Goal: Task Accomplishment & Management: Manage account settings

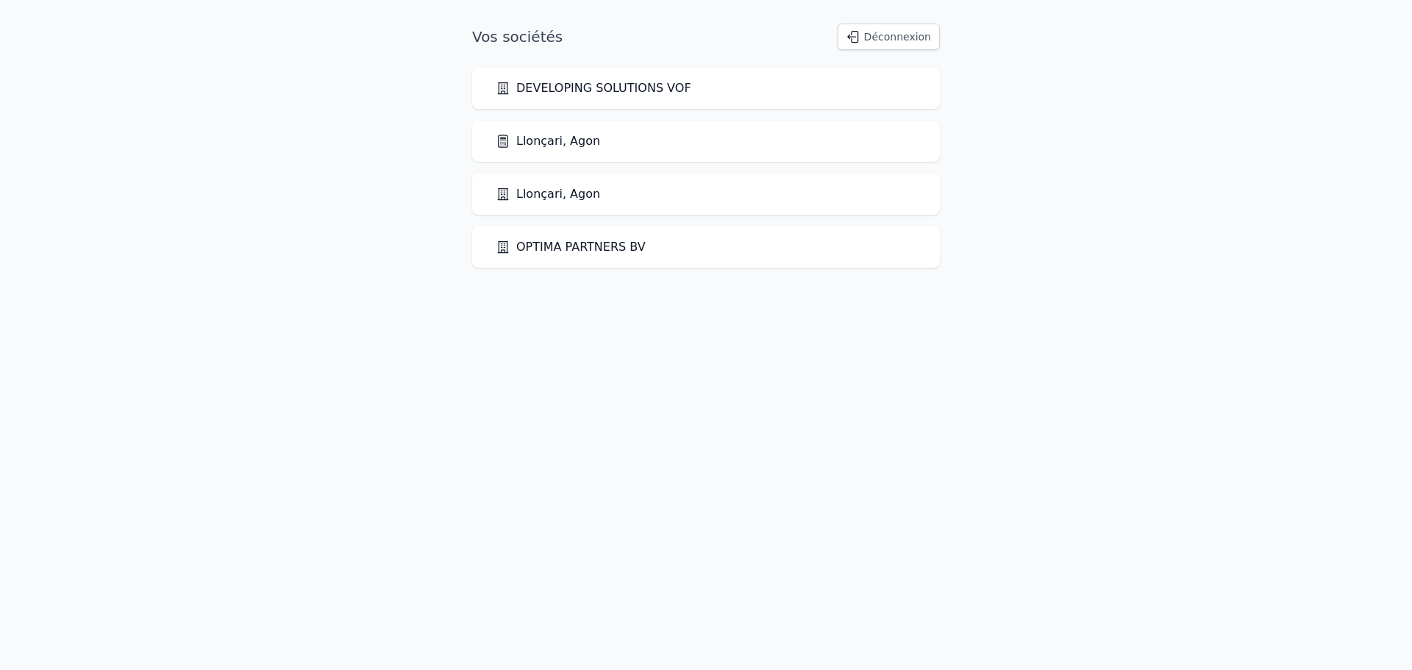
click at [527, 143] on link "Llonçari, Agon" at bounding box center [548, 141] width 104 height 18
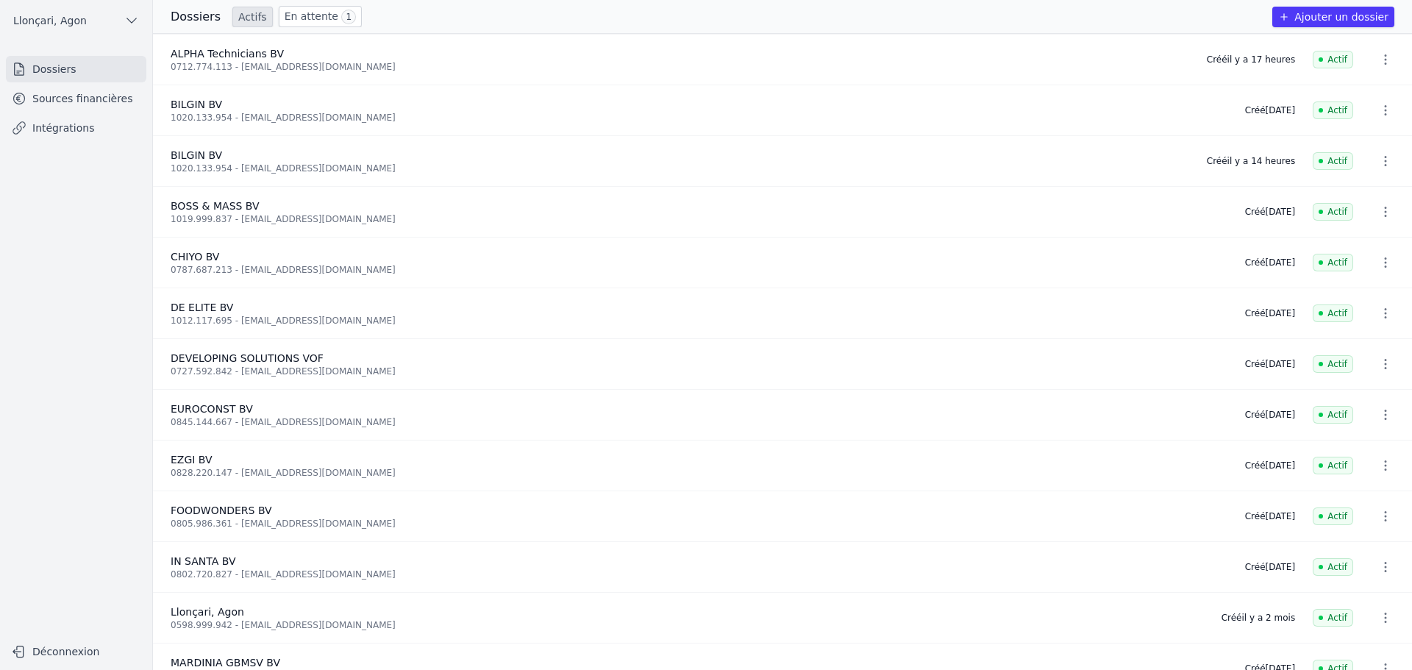
click at [95, 102] on link "Sources financières" at bounding box center [76, 98] width 140 height 26
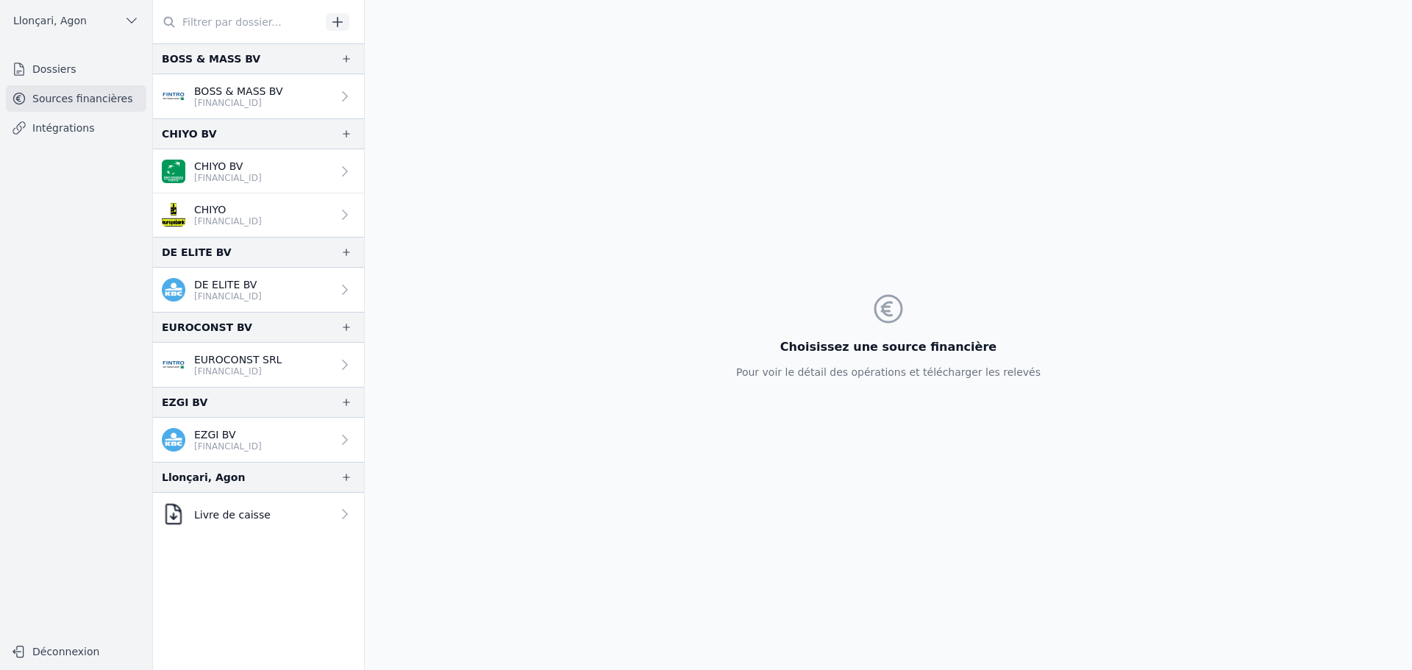
click at [64, 69] on link "Dossiers" at bounding box center [76, 69] width 140 height 26
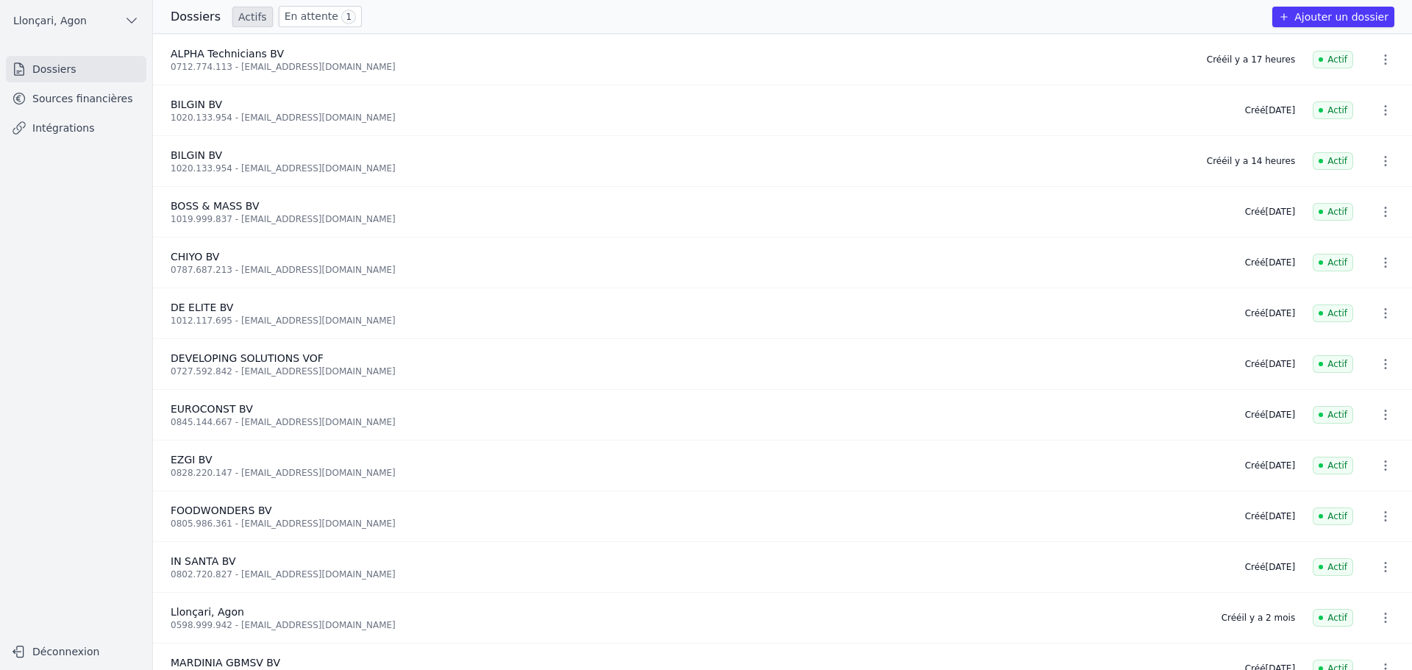
click at [1378, 57] on icon "button" at bounding box center [1385, 59] width 15 height 15
drag, startPoint x: 200, startPoint y: 56, endPoint x: 296, endPoint y: 18, distance: 103.7
click at [202, 54] on div at bounding box center [706, 335] width 1412 height 670
click at [307, 13] on link "En attente 1" at bounding box center [320, 16] width 83 height 21
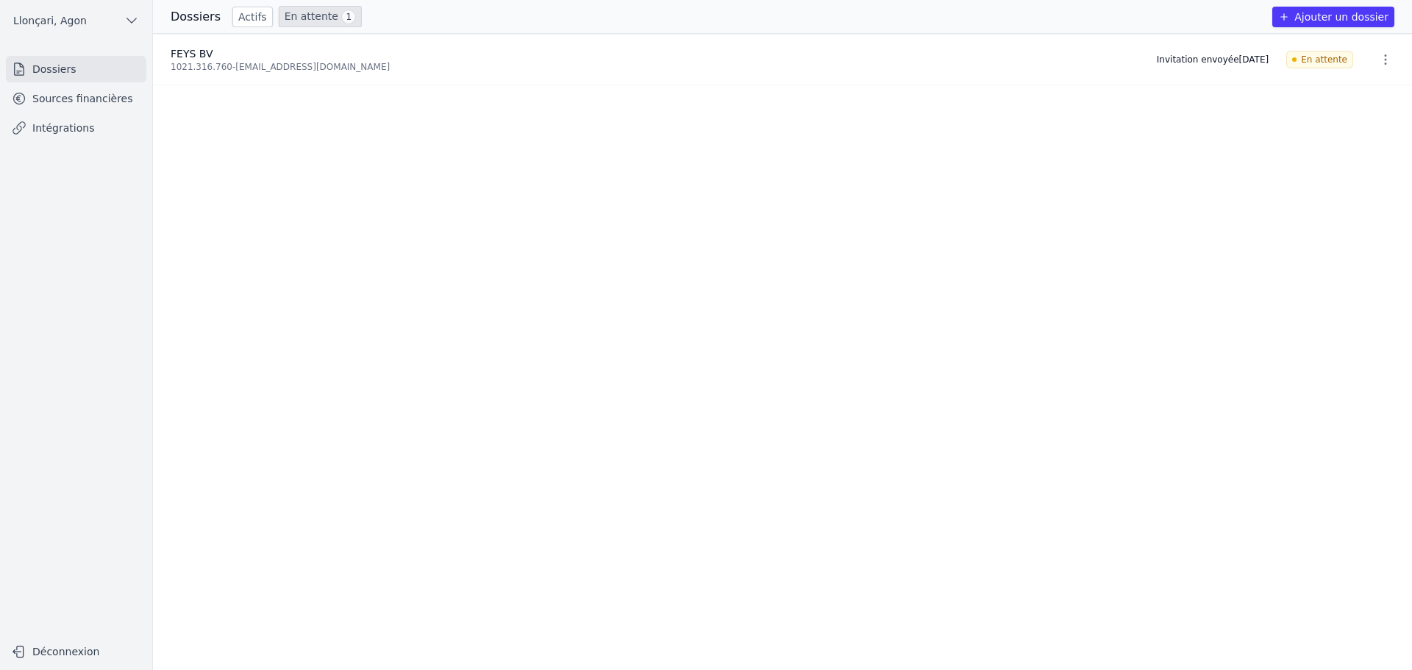
click at [57, 104] on link "Sources financières" at bounding box center [76, 98] width 140 height 26
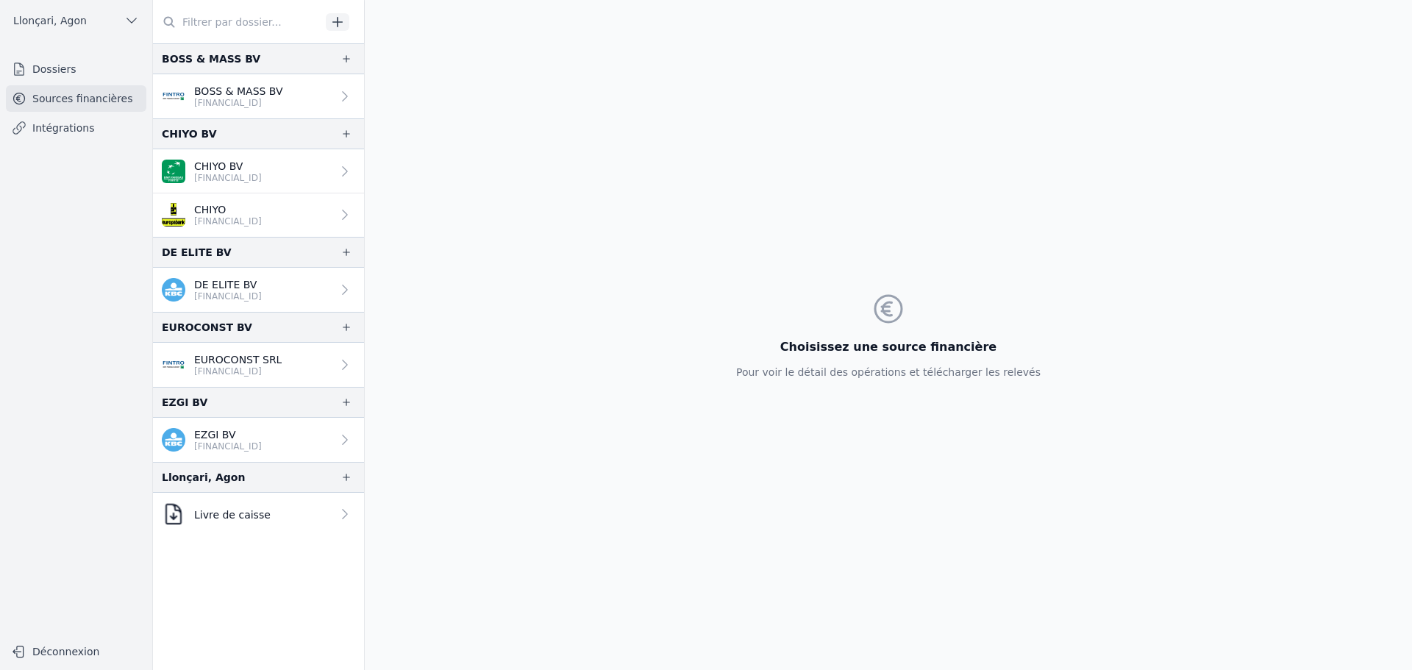
click at [257, 22] on input "text" at bounding box center [237, 22] width 168 height 26
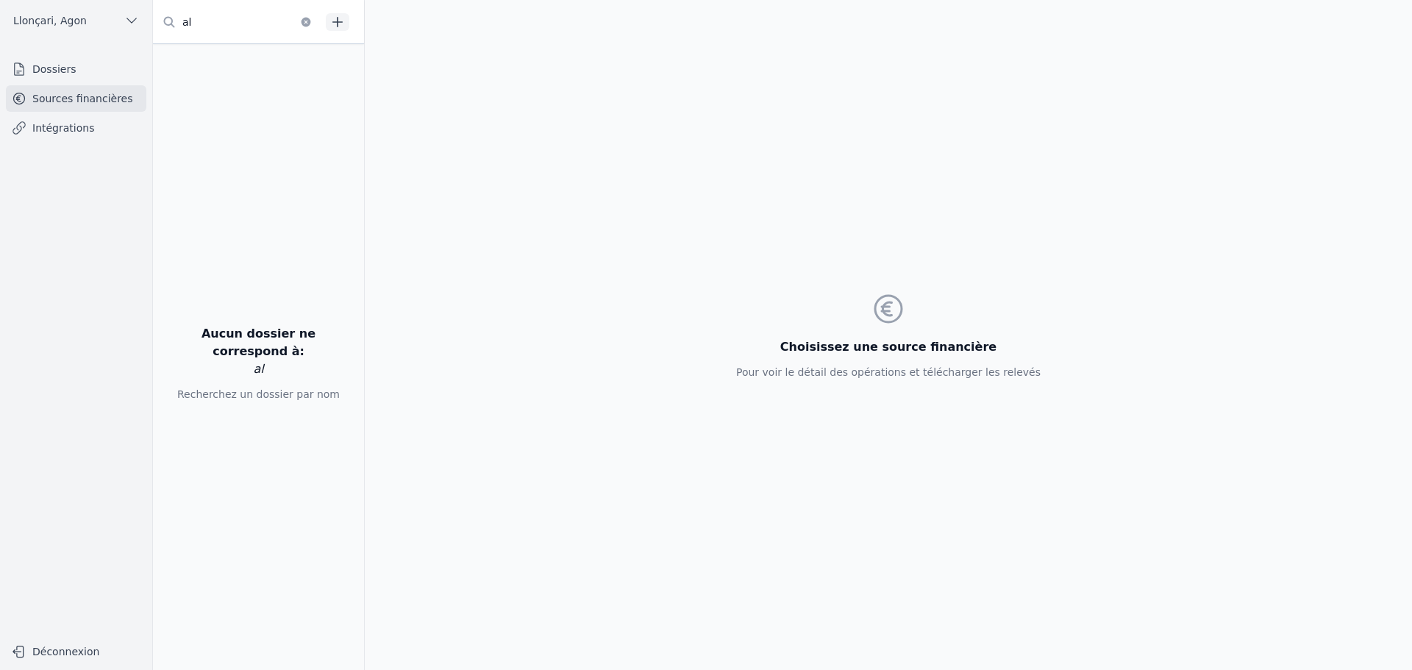
type input "alp"
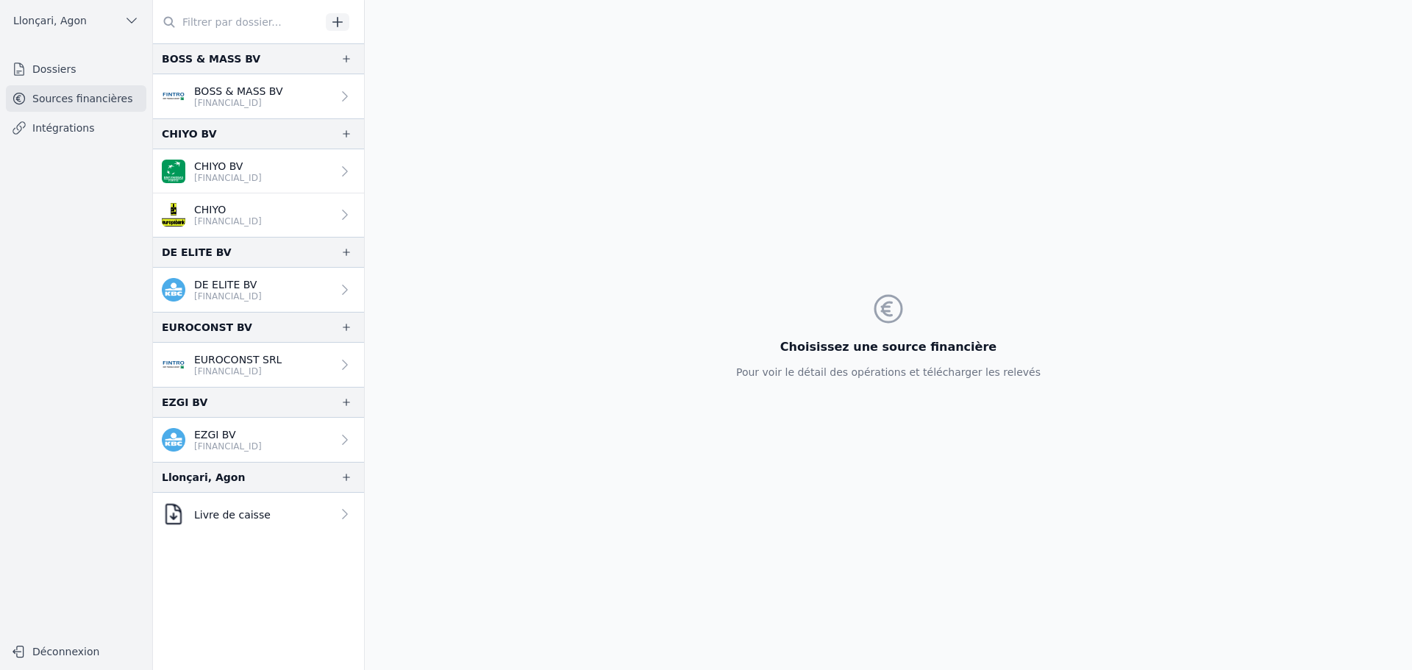
click at [78, 133] on link "Intégrations" at bounding box center [76, 128] width 140 height 26
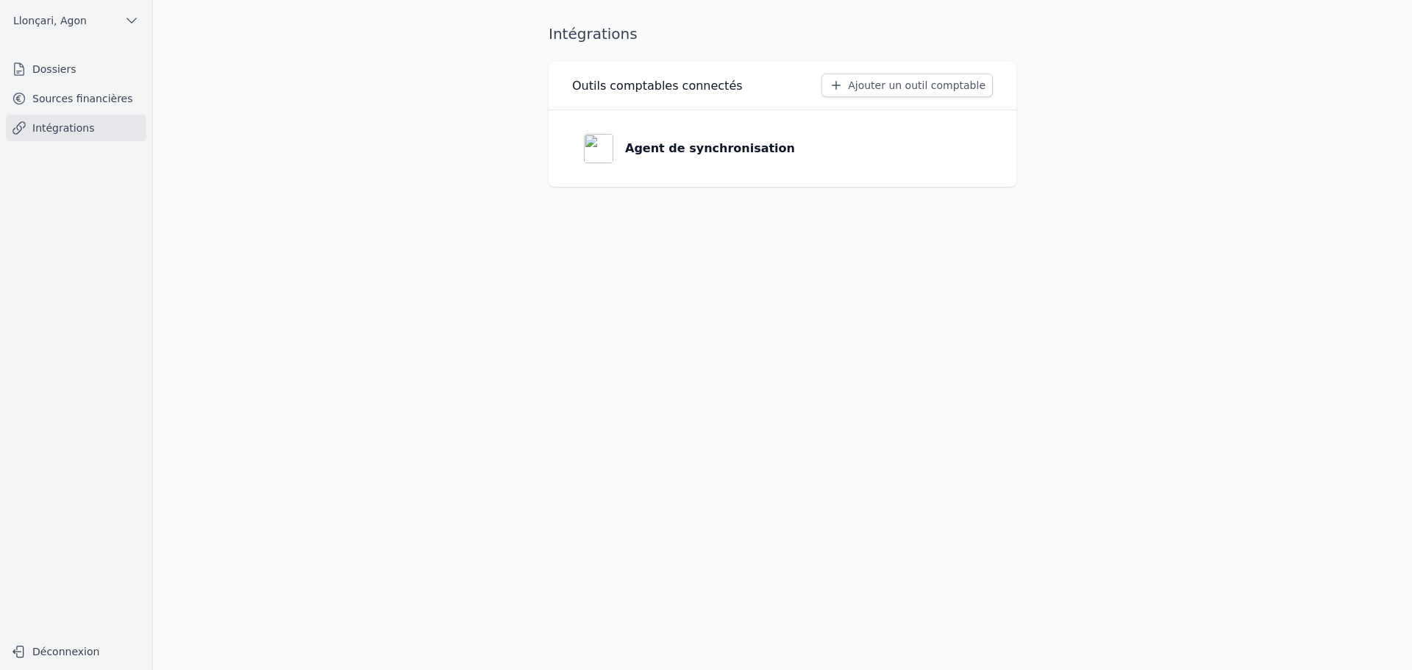
click at [883, 85] on button "Ajouter un outil comptable" at bounding box center [907, 86] width 171 height 24
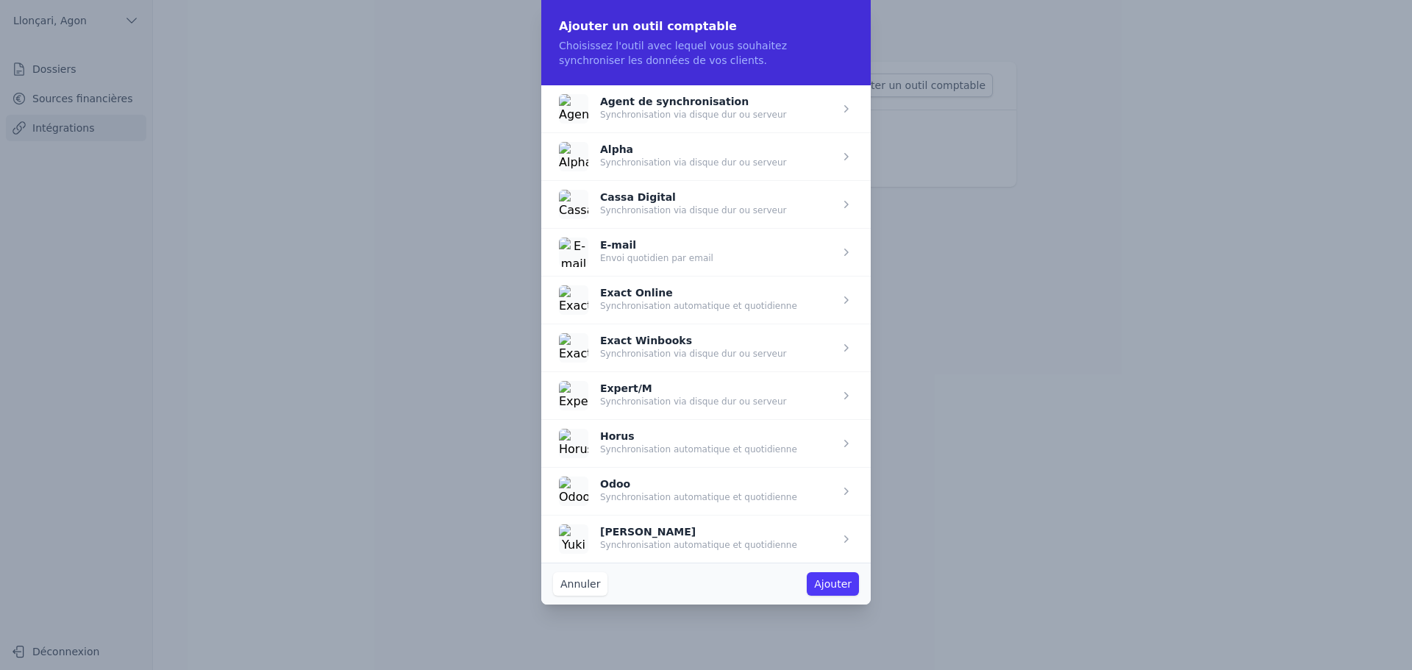
click at [839, 204] on span "button" at bounding box center [706, 204] width 330 height 48
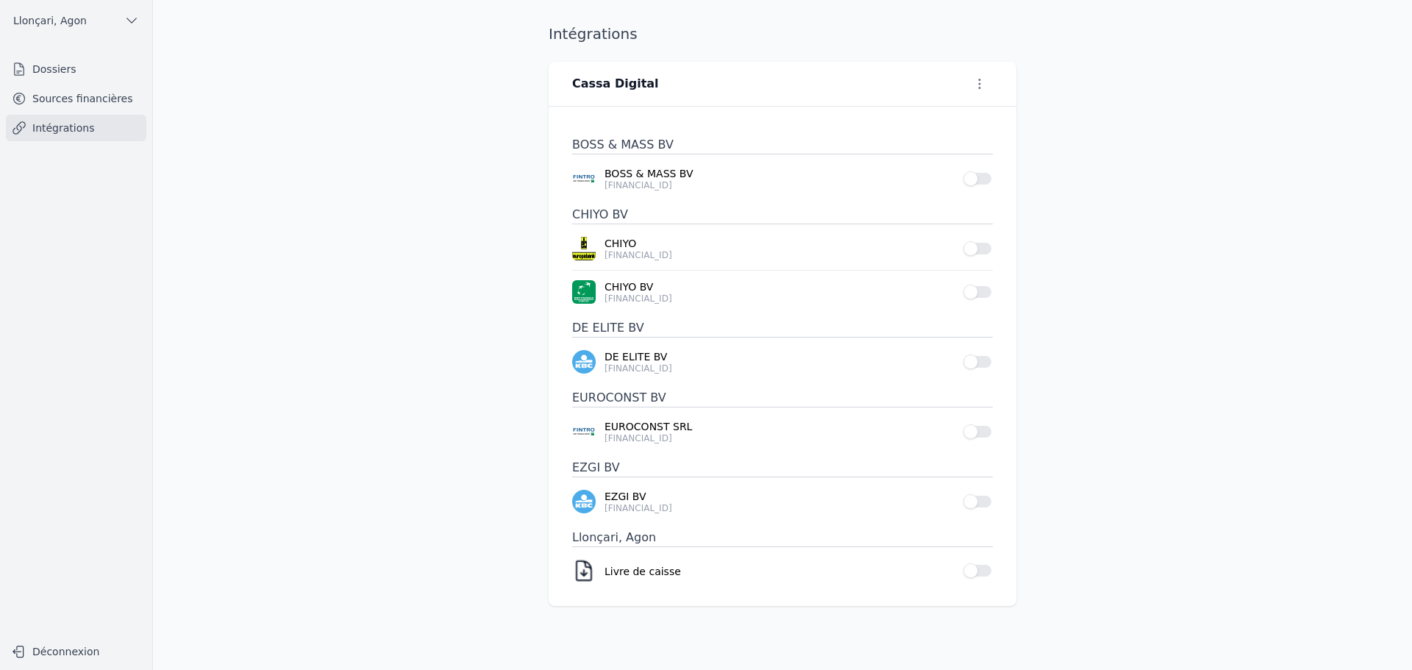
click at [986, 572] on button "Use setting" at bounding box center [978, 570] width 29 height 15
click at [59, 68] on link "Dossiers" at bounding box center [76, 69] width 140 height 26
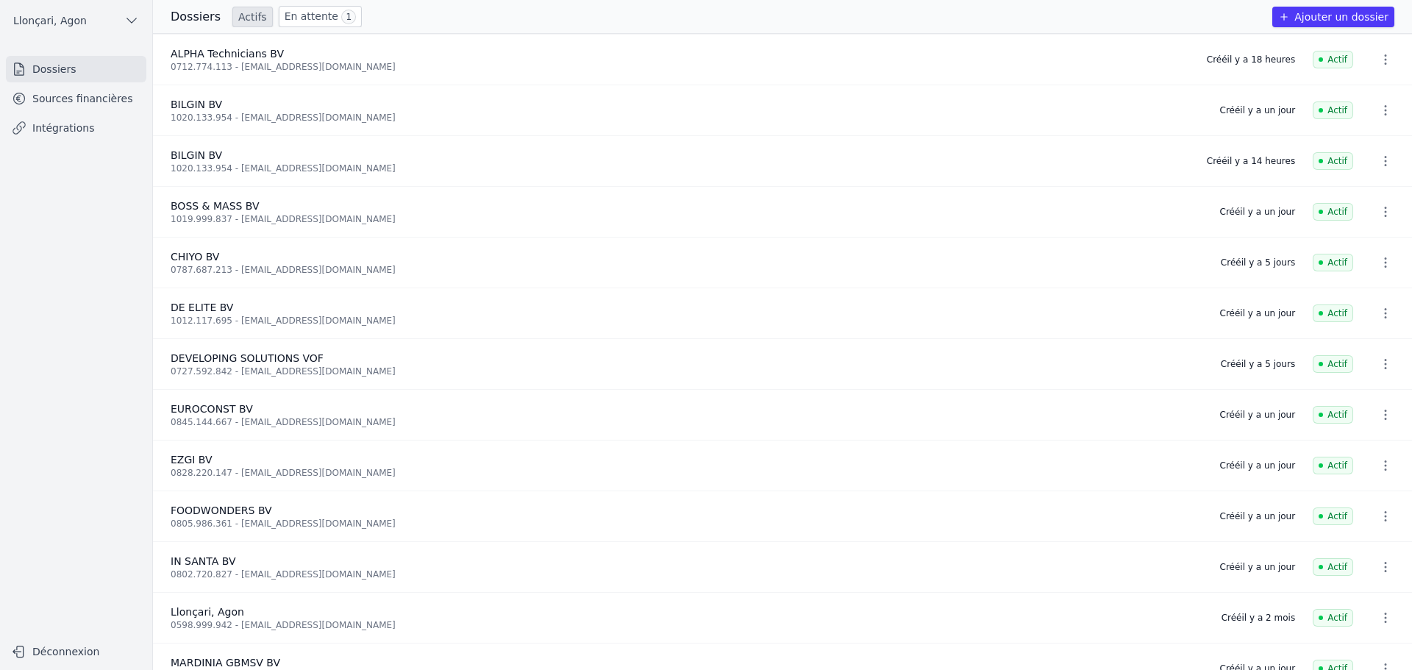
click at [66, 105] on link "Sources financières" at bounding box center [76, 98] width 140 height 26
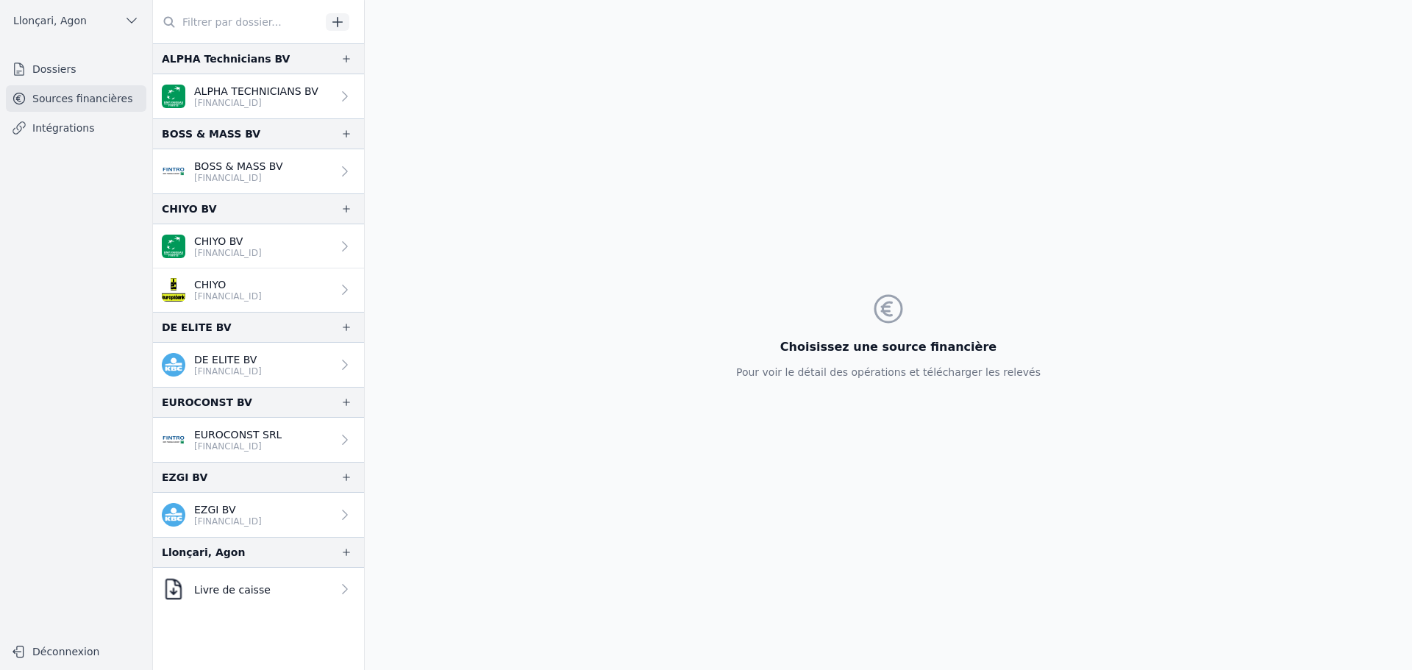
click at [230, 93] on p "ALPHA TECHNICIANS BV" at bounding box center [256, 91] width 124 height 15
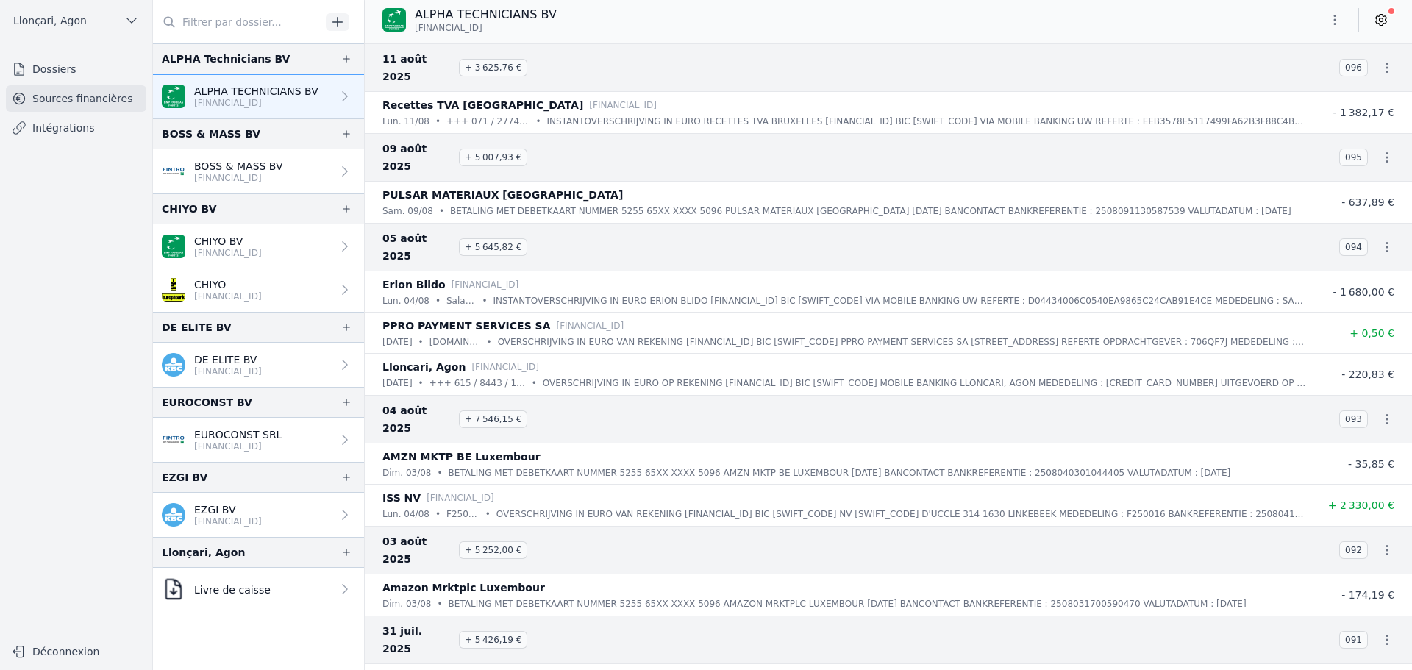
click at [1388, 24] on icon at bounding box center [1381, 20] width 15 height 15
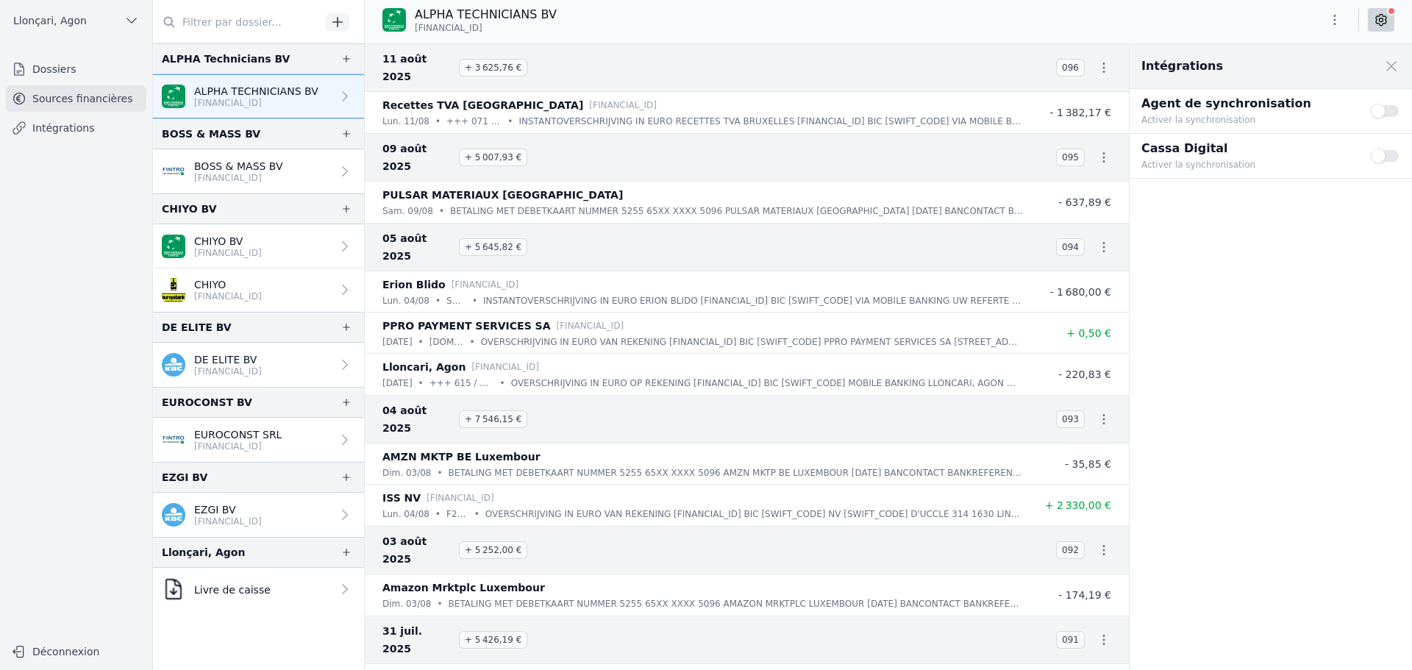
click at [63, 122] on link "Intégrations" at bounding box center [76, 128] width 140 height 26
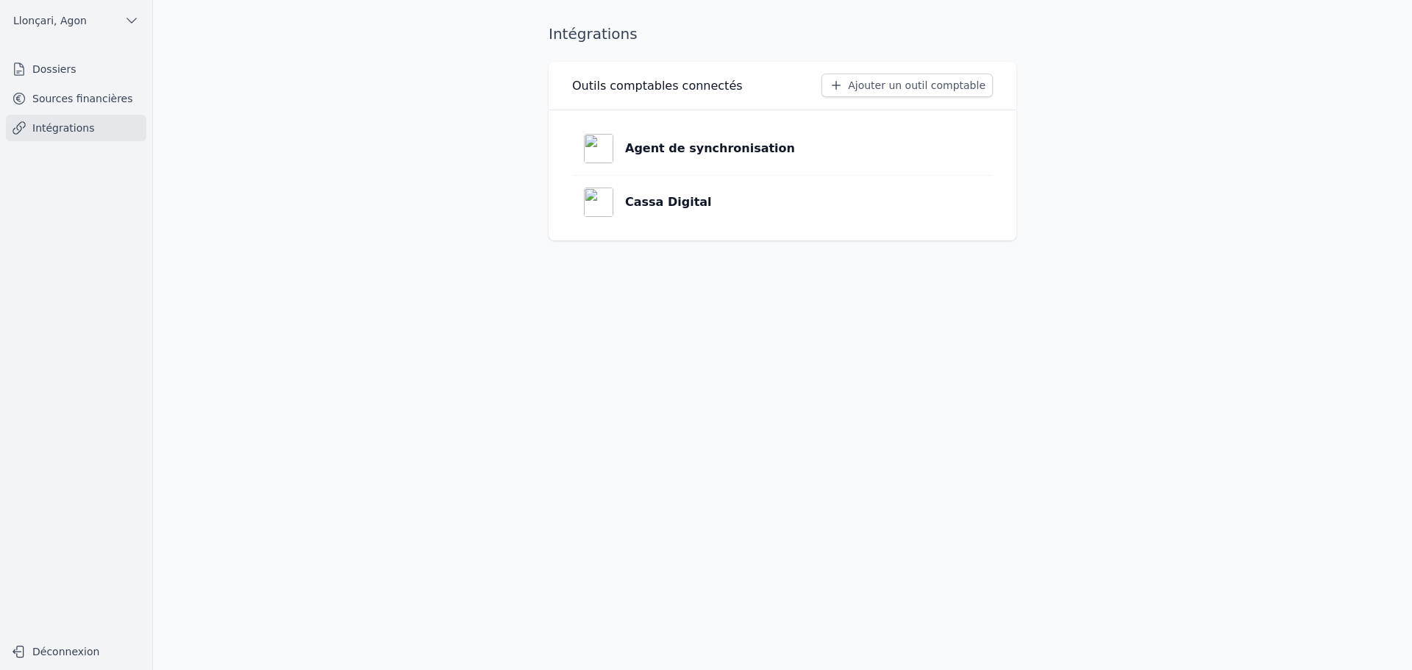
click at [927, 85] on button "Ajouter un outil comptable" at bounding box center [907, 86] width 171 height 24
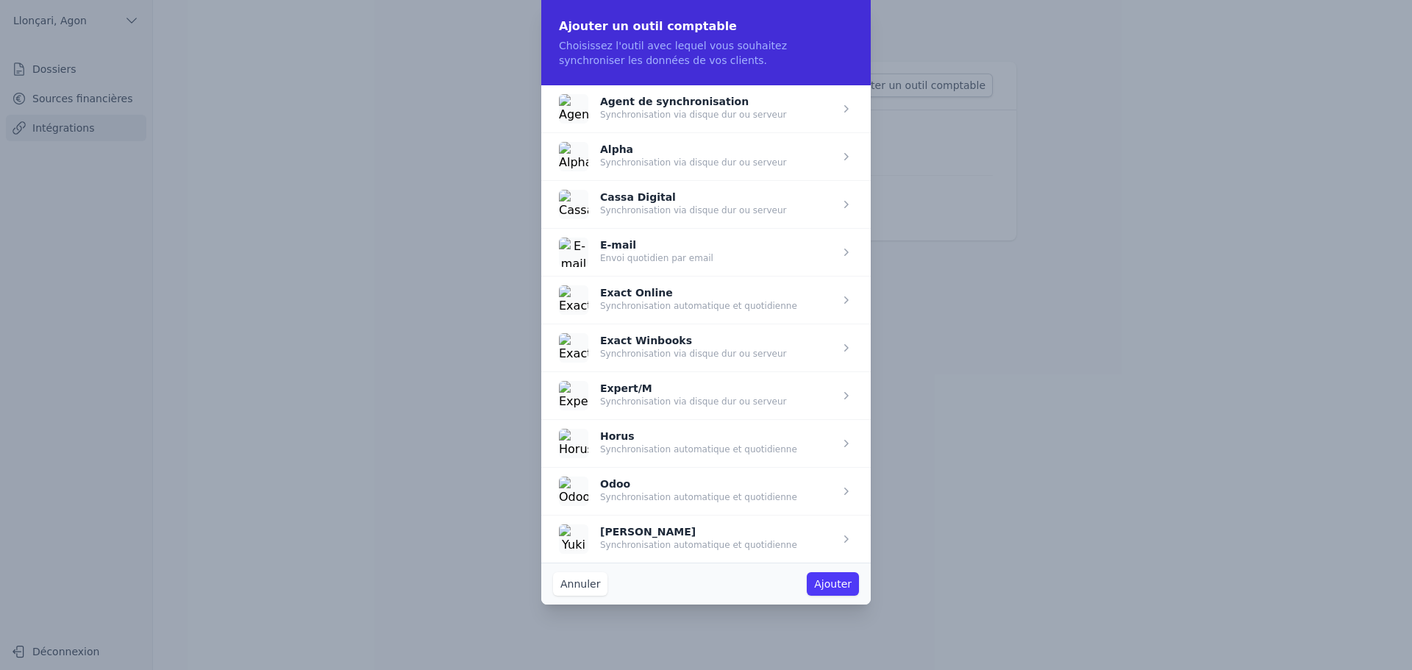
click at [824, 206] on span "button" at bounding box center [706, 204] width 330 height 48
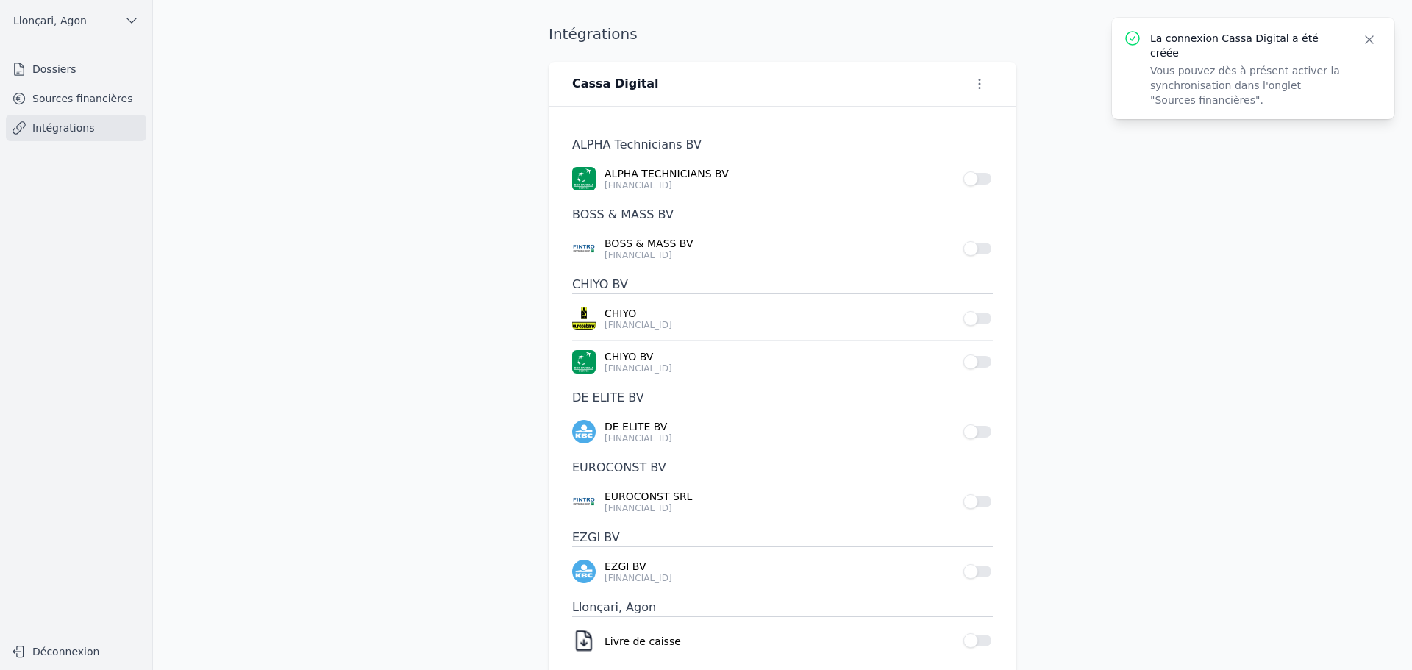
click at [981, 179] on button "Use setting" at bounding box center [978, 178] width 29 height 15
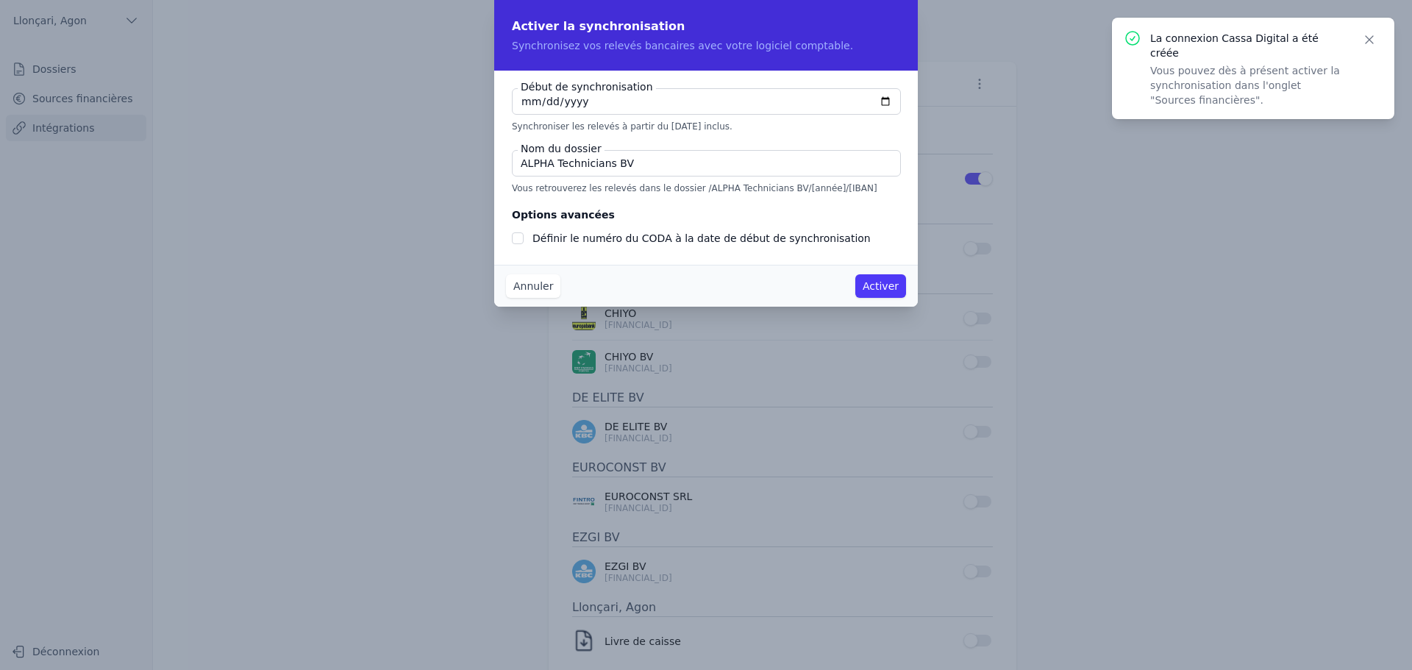
drag, startPoint x: 608, startPoint y: 163, endPoint x: 705, endPoint y: 168, distance: 97.3
click at [705, 168] on input "ALPHA Technicians BV" at bounding box center [706, 163] width 389 height 26
type input "ALPHA Technicians"
checkbox input "false"
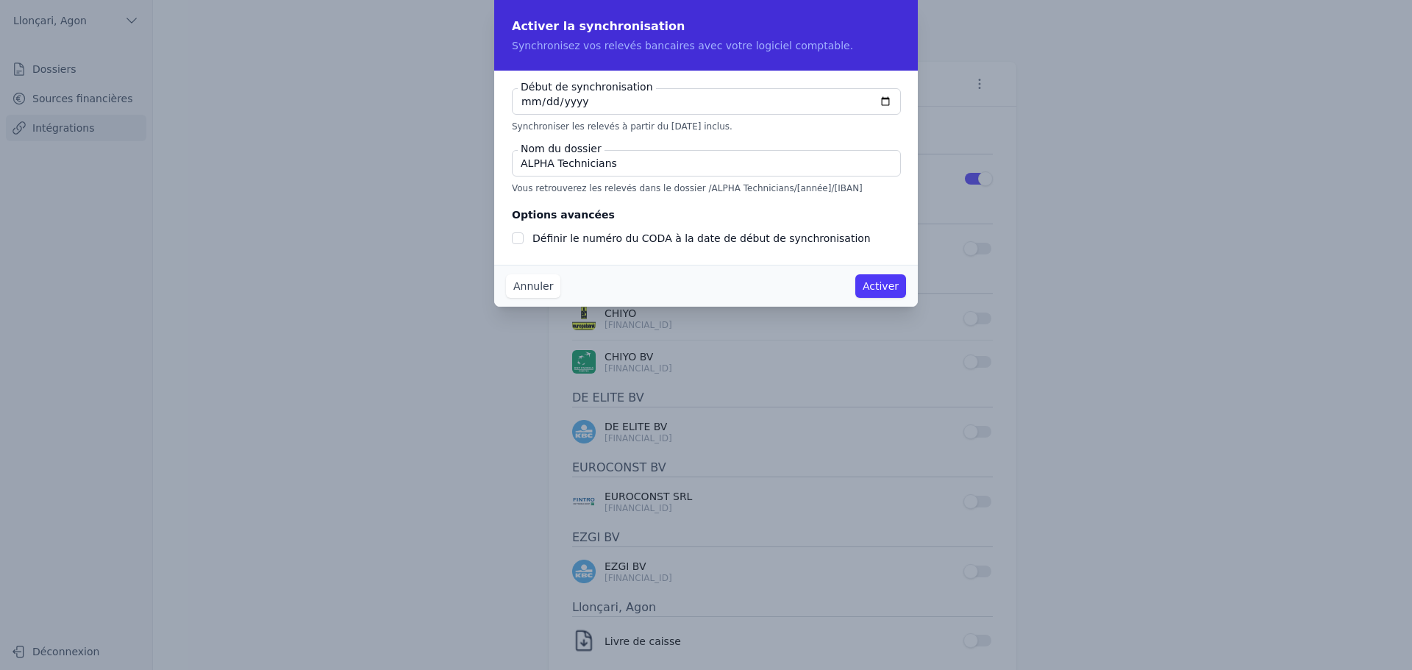
type input "ALPHA Technicians"
click at [516, 234] on input "Définir le numéro du CODA à la date de début de synchronisation" at bounding box center [518, 238] width 12 height 12
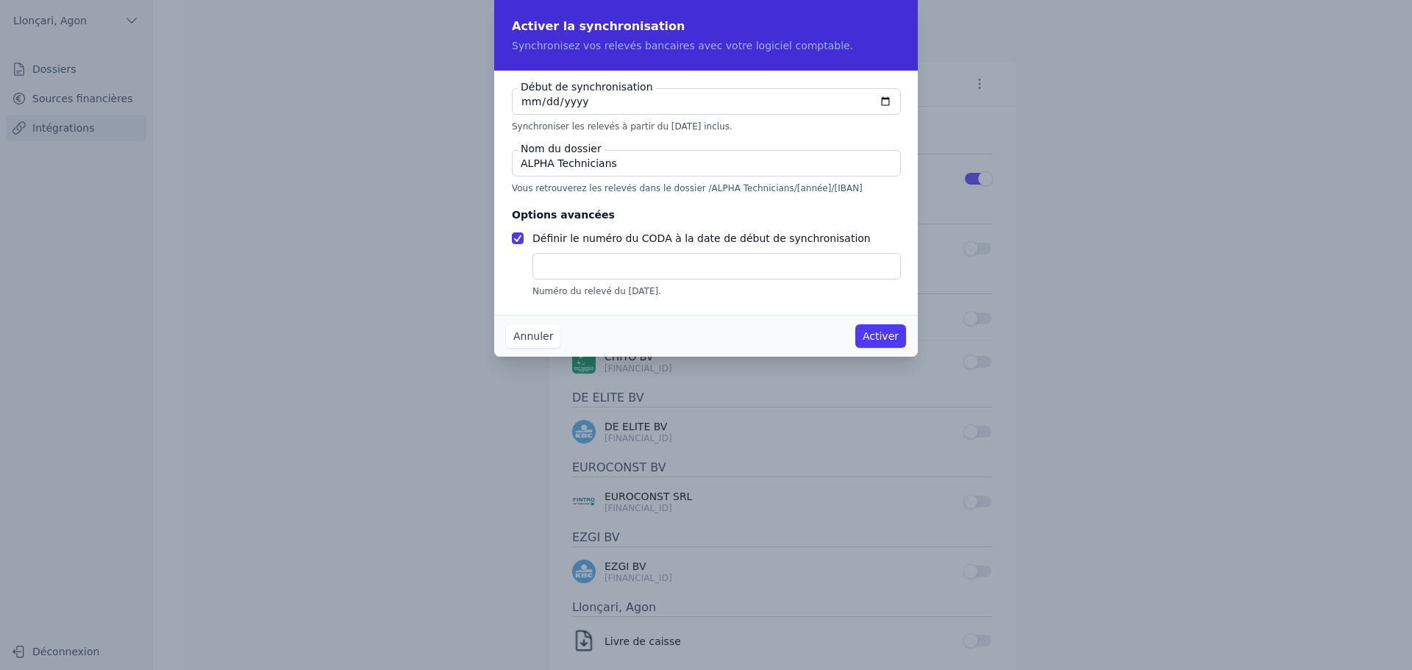
click at [519, 239] on input "Définir le numéro du CODA à la date de début de synchronisation" at bounding box center [518, 238] width 12 height 12
checkbox input "false"
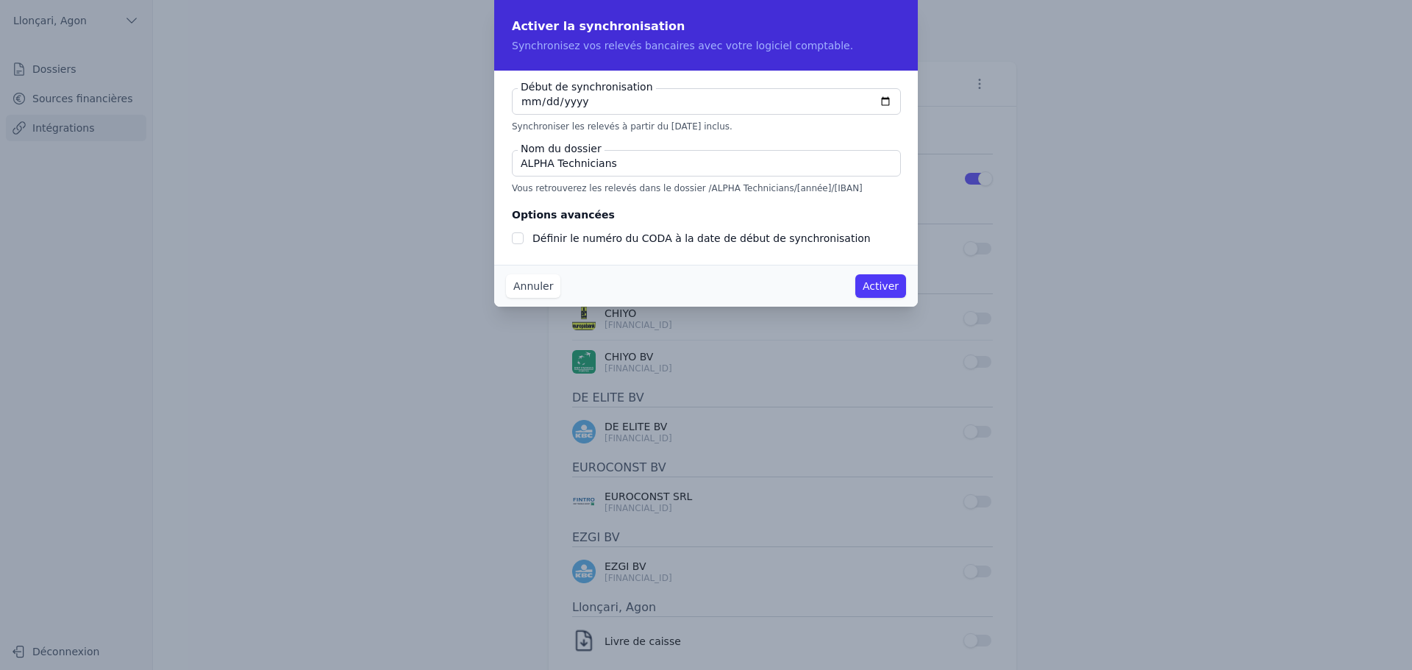
click at [889, 292] on button "Activer" at bounding box center [880, 286] width 51 height 24
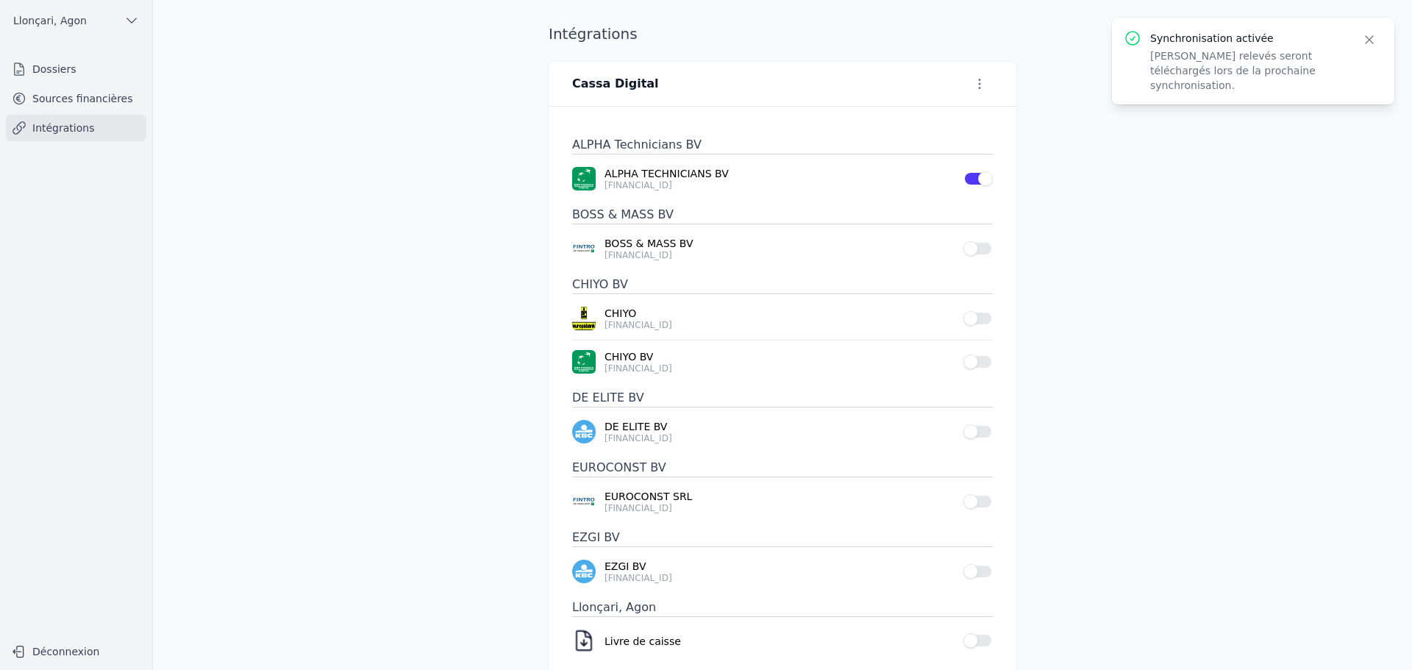
click at [980, 82] on icon "button" at bounding box center [979, 83] width 15 height 15
click at [972, 173] on div at bounding box center [706, 335] width 1412 height 670
click at [972, 176] on button "Use setting" at bounding box center [978, 178] width 29 height 15
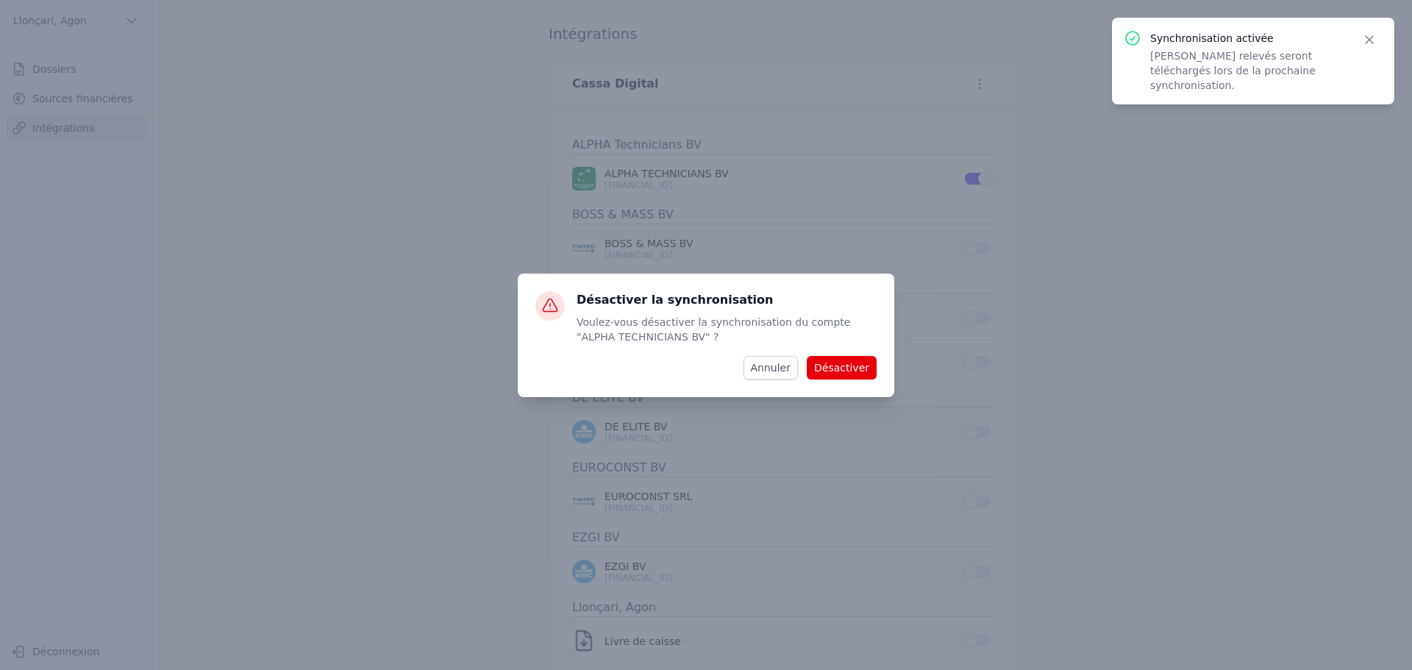
click at [847, 367] on button "Désactiver" at bounding box center [842, 368] width 70 height 24
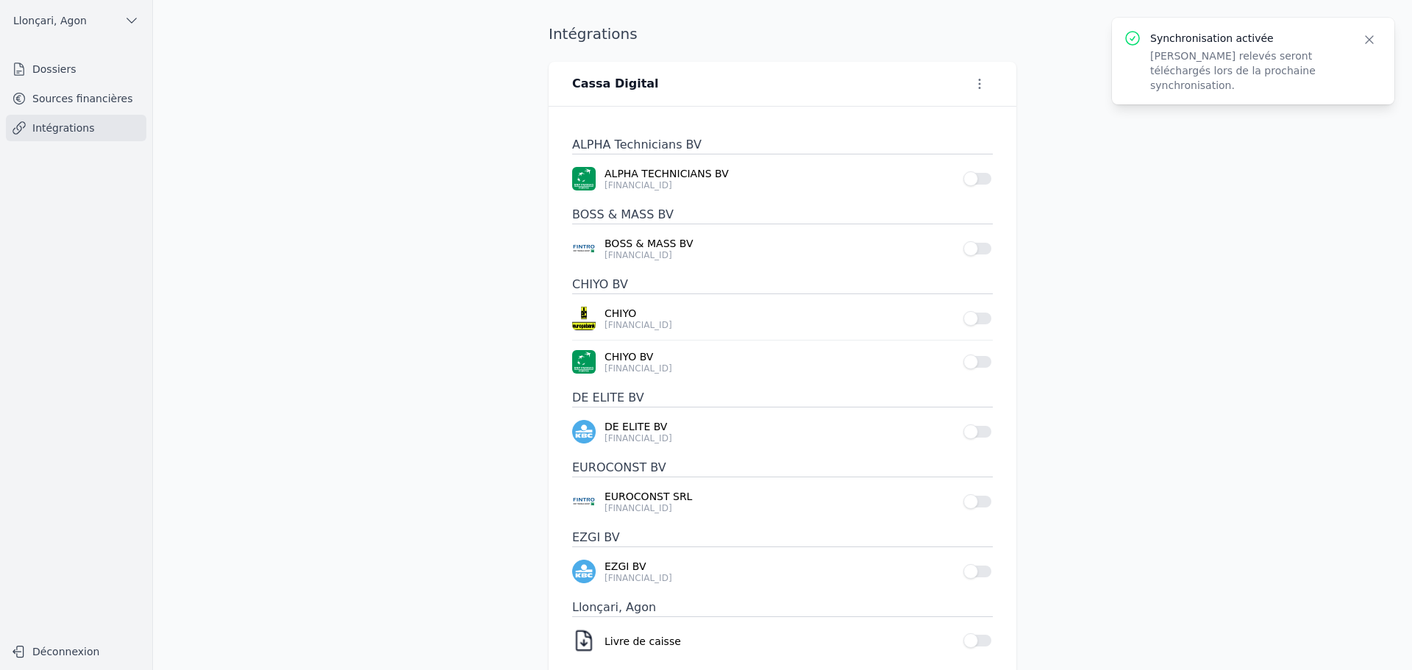
click at [1365, 40] on icon "button" at bounding box center [1369, 39] width 15 height 15
click at [981, 83] on icon "button" at bounding box center [979, 83] width 15 height 15
click at [456, 167] on div at bounding box center [706, 335] width 1412 height 670
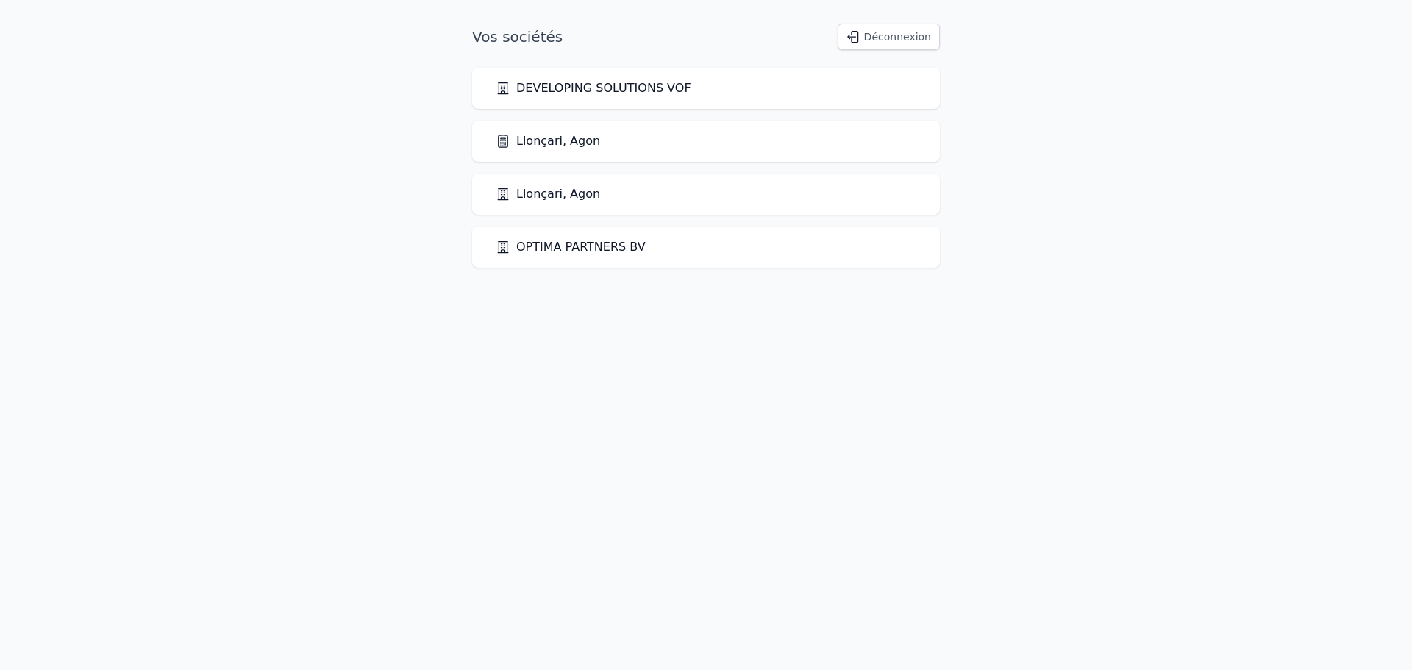
click at [535, 143] on link "Llonçari, Agon" at bounding box center [548, 141] width 104 height 18
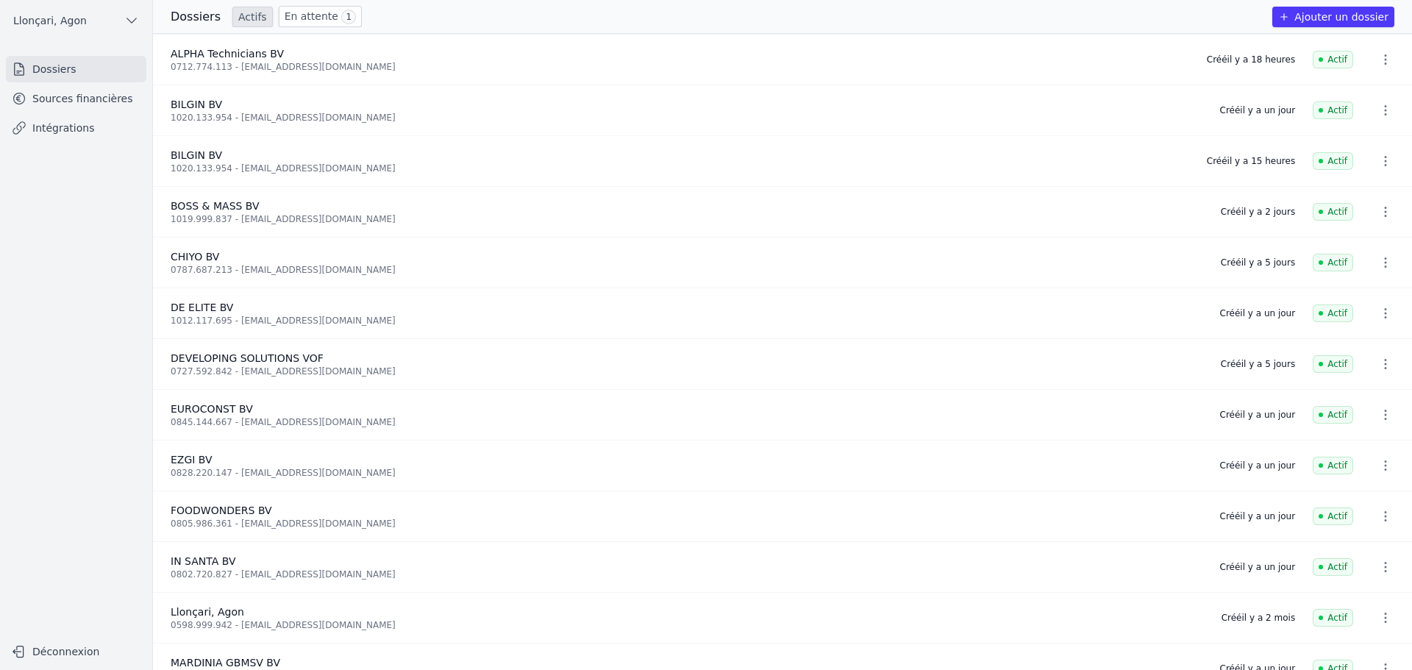
click at [54, 105] on link "Sources financières" at bounding box center [76, 98] width 140 height 26
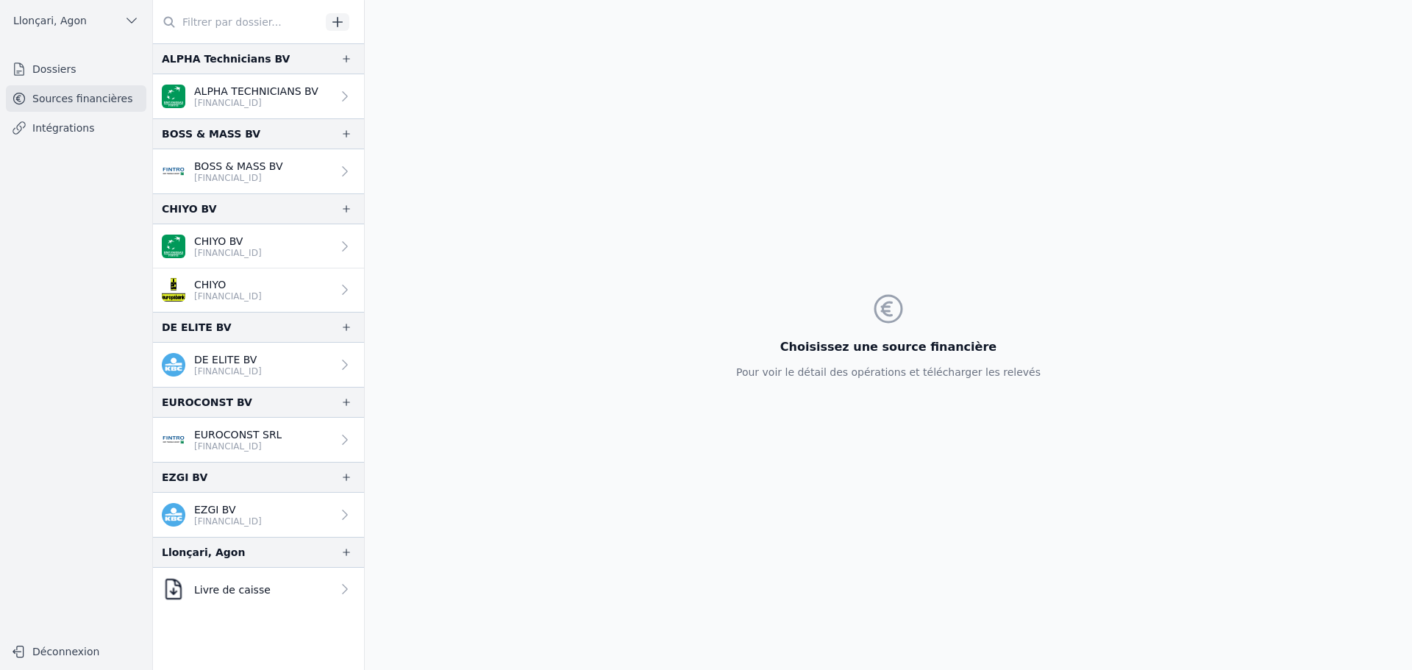
click at [341, 95] on icon at bounding box center [345, 96] width 15 height 15
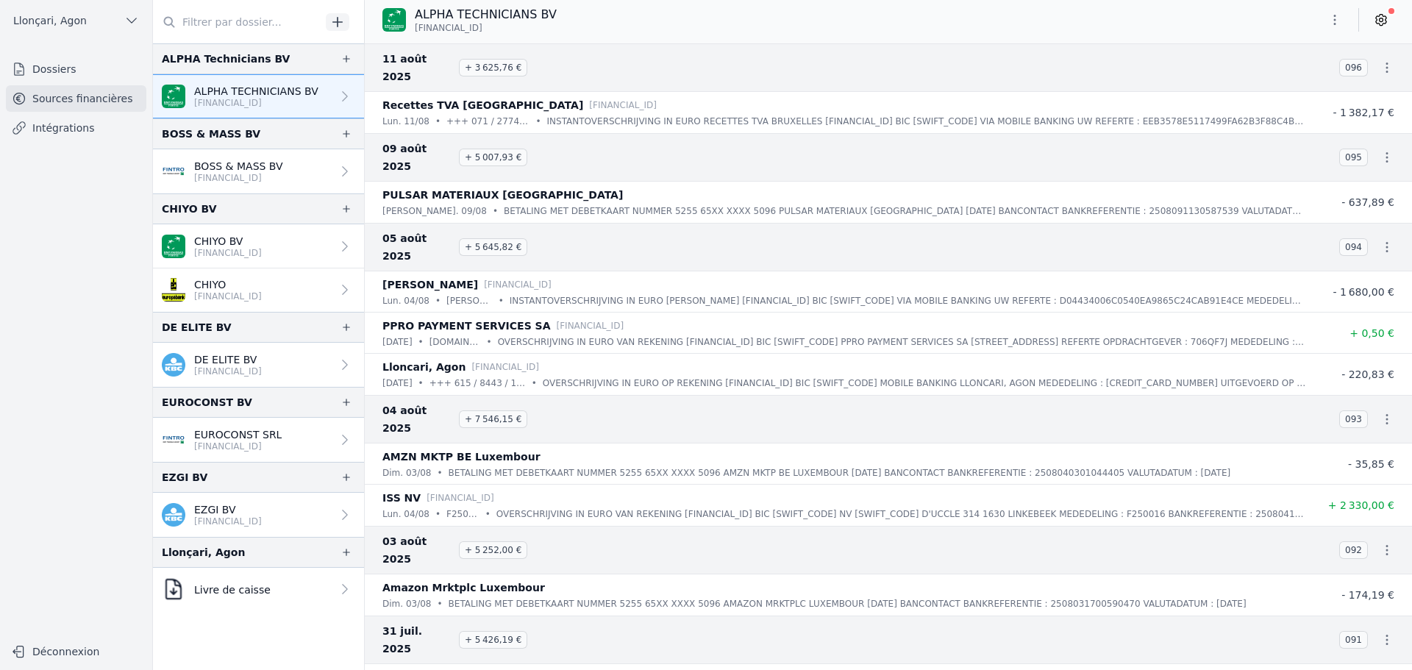
click at [1339, 17] on icon "button" at bounding box center [1335, 20] width 15 height 15
click at [1263, 102] on icon "button" at bounding box center [1262, 105] width 8 height 10
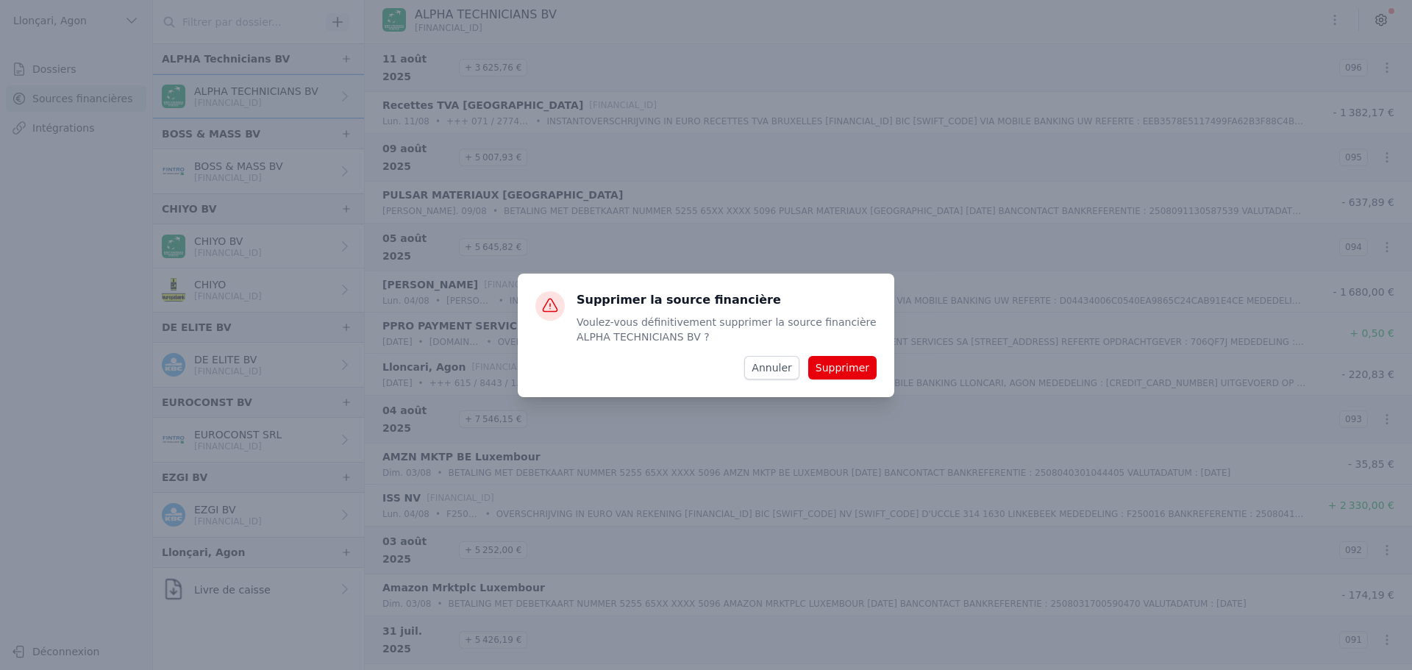
click at [841, 374] on button "Supprimer" at bounding box center [842, 368] width 68 height 24
